Goal: Information Seeking & Learning: Find specific page/section

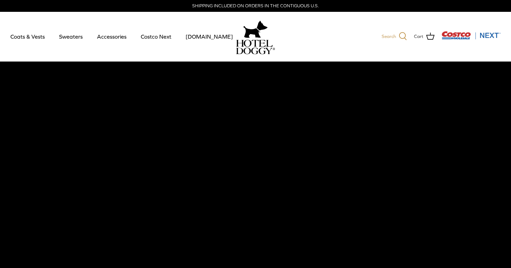
click at [397, 40] on link "Search" at bounding box center [394, 36] width 25 height 9
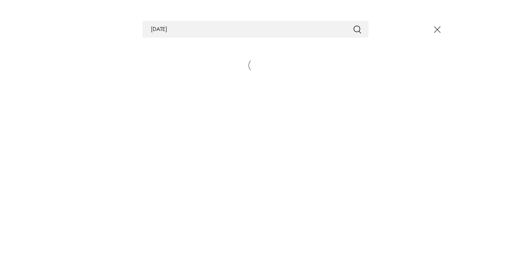
type input "[DATE]"
click at [353, 25] on button "Submit" at bounding box center [357, 29] width 8 height 9
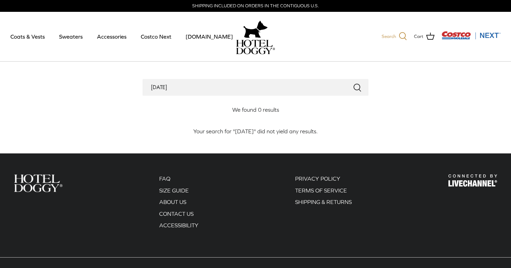
click at [400, 36] on icon at bounding box center [403, 36] width 8 height 8
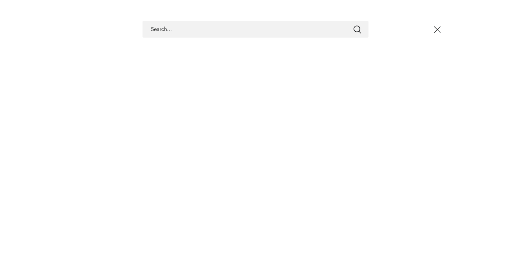
click at [439, 29] on icon "Close" at bounding box center [437, 30] width 12 height 12
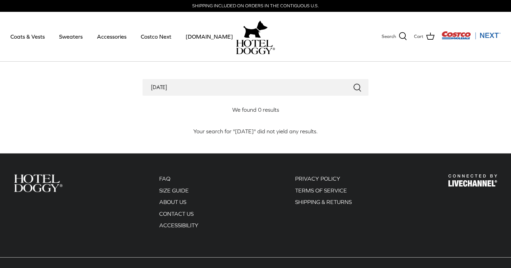
click at [460, 35] on img "Costco Next" at bounding box center [470, 35] width 59 height 9
